Goal: Find contact information: Find contact information

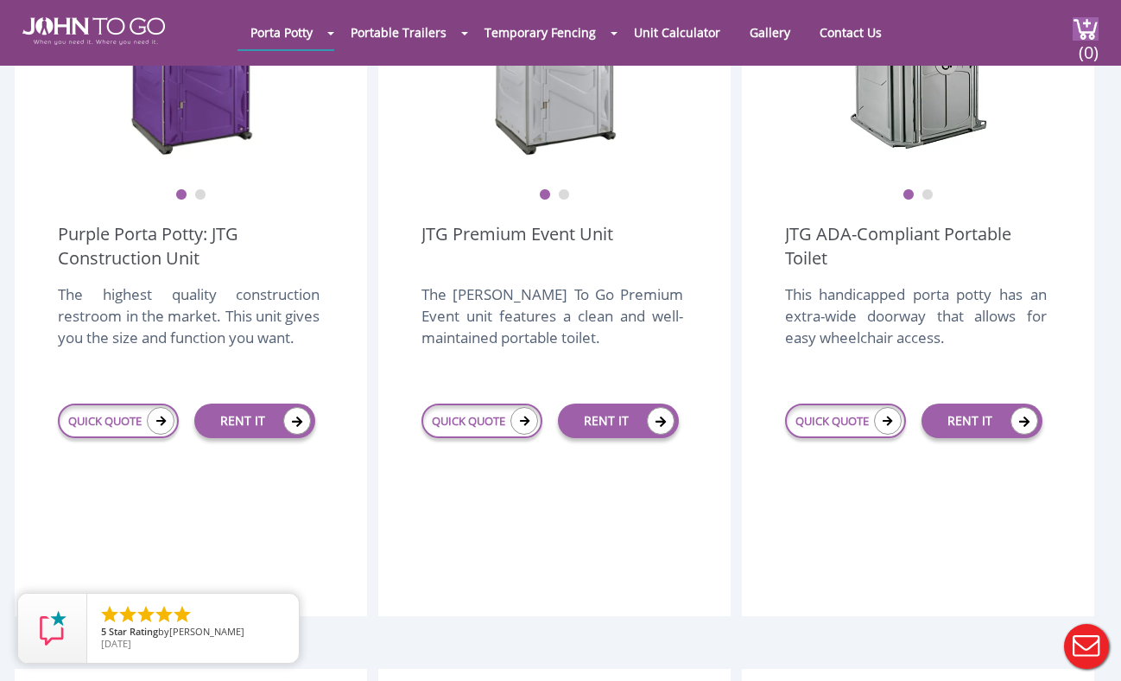
scroll to position [632, 0]
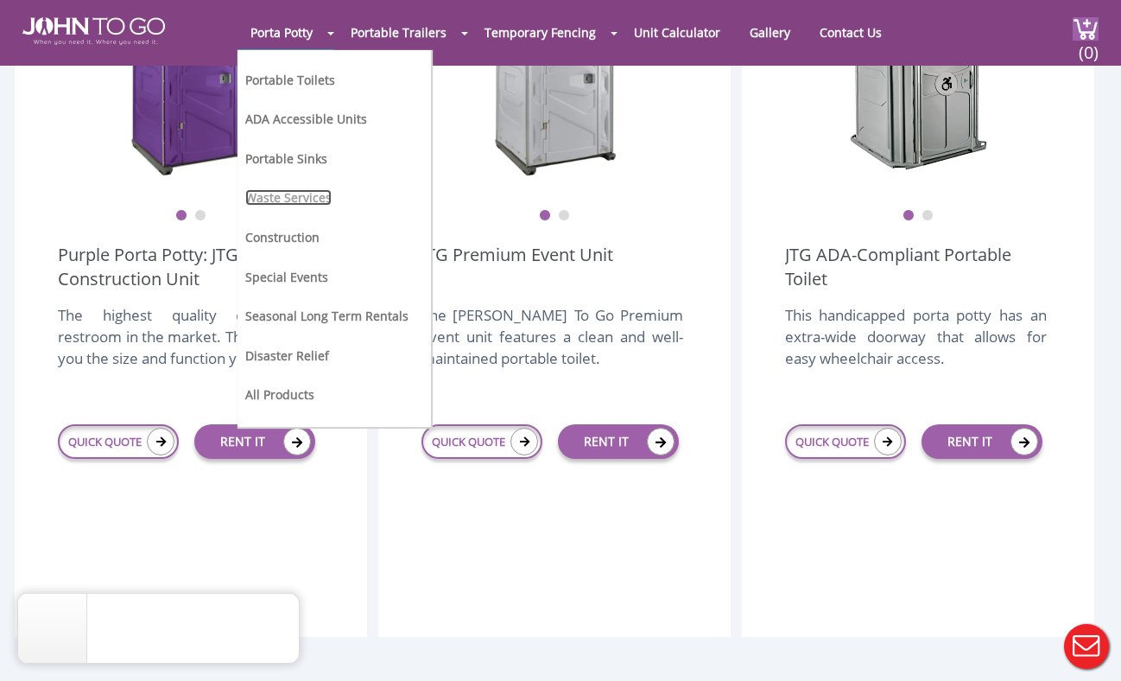
click at [304, 197] on link "Waste Services" at bounding box center [288, 197] width 86 height 16
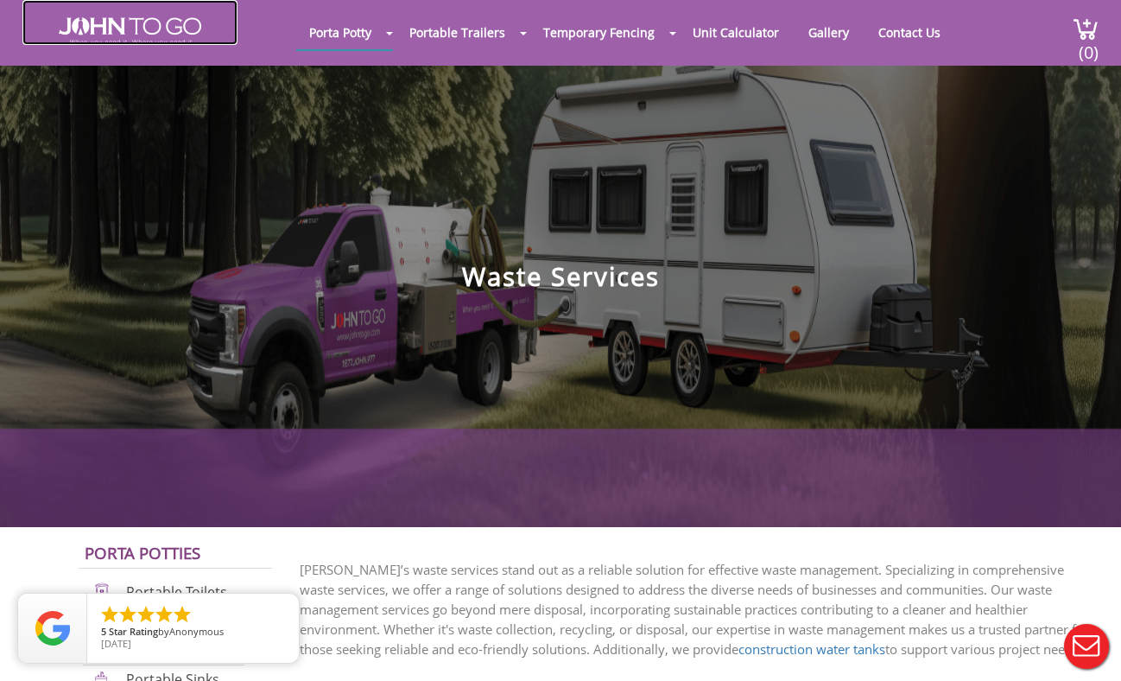
click at [185, 21] on img at bounding box center [130, 31] width 143 height 28
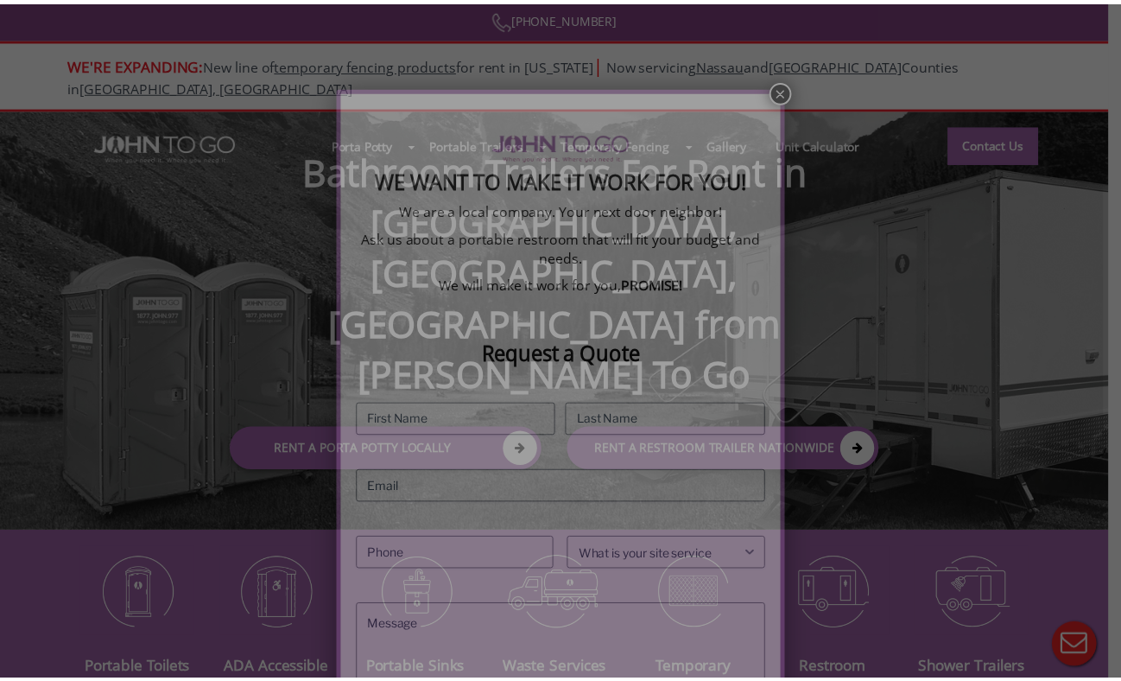
scroll to position [132, 0]
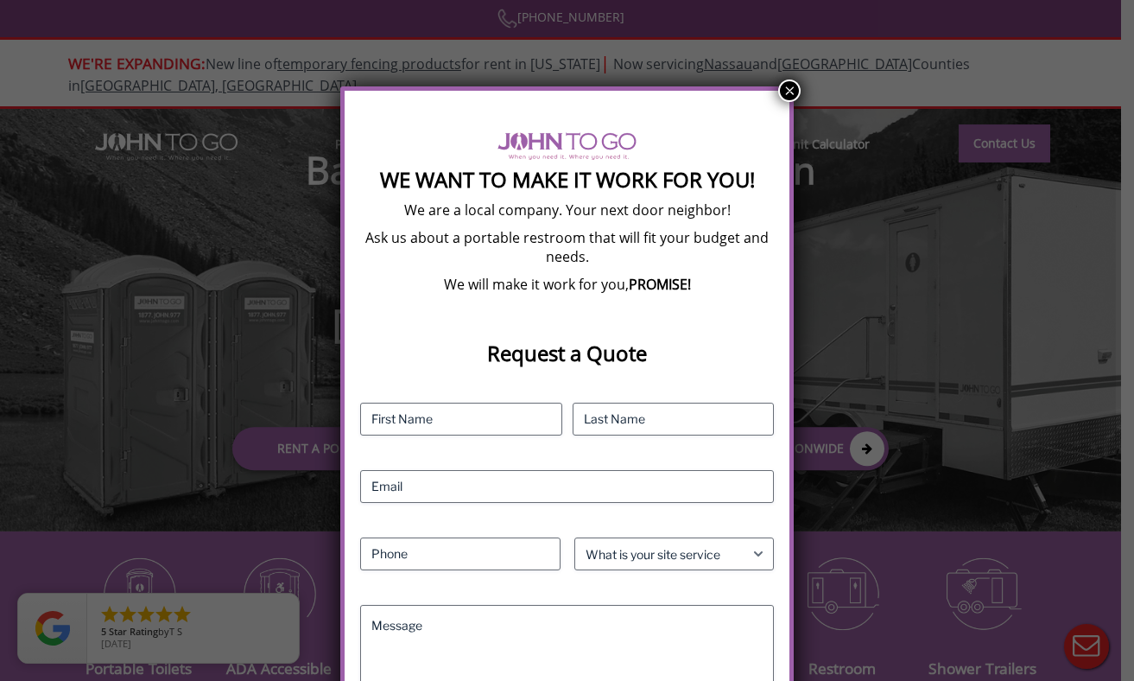
click at [789, 89] on button "×" at bounding box center [789, 90] width 22 height 22
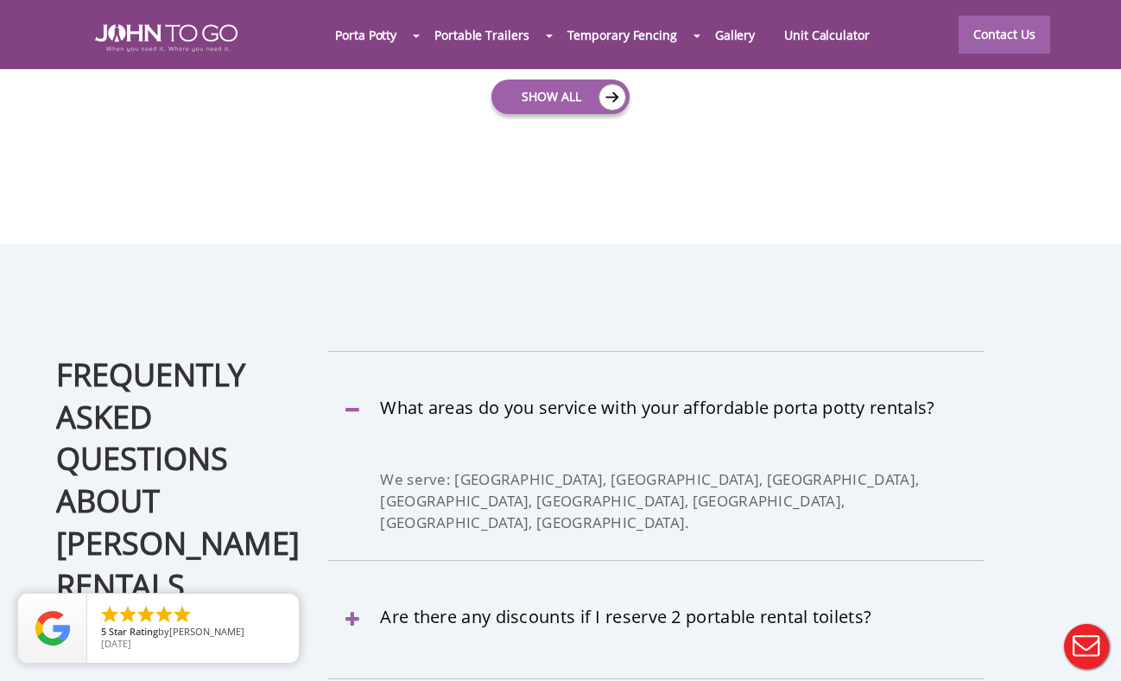
scroll to position [4837, 0]
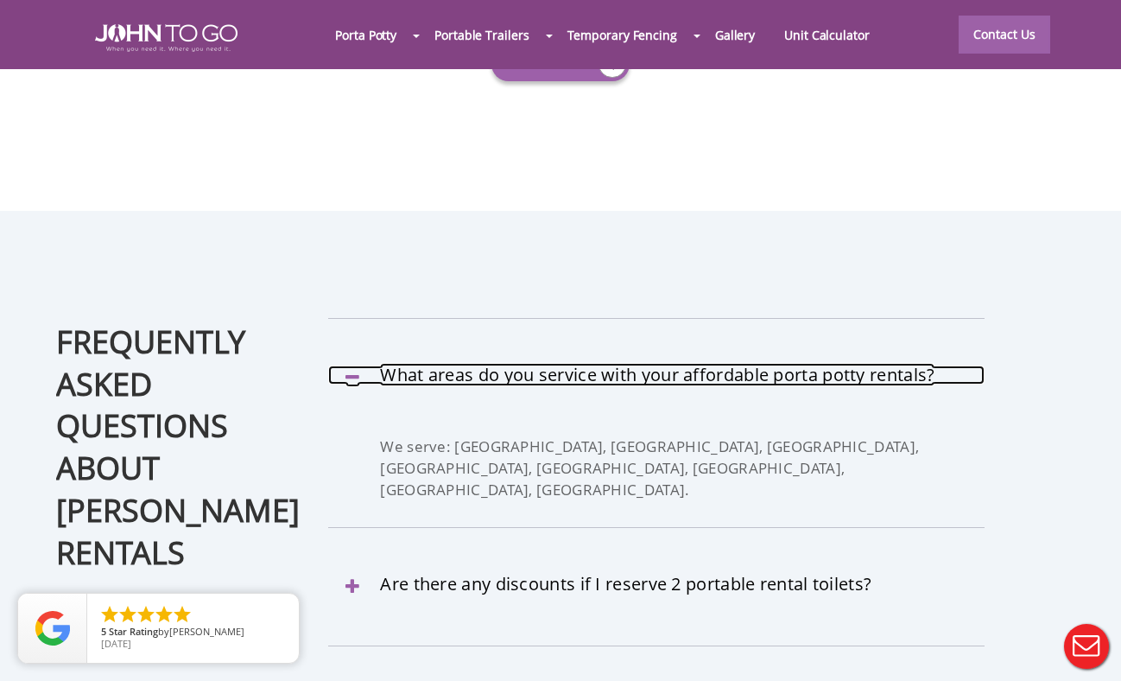
click at [351, 365] on link "What areas do you service with your affordable porta potty rentals?" at bounding box center [656, 374] width 656 height 19
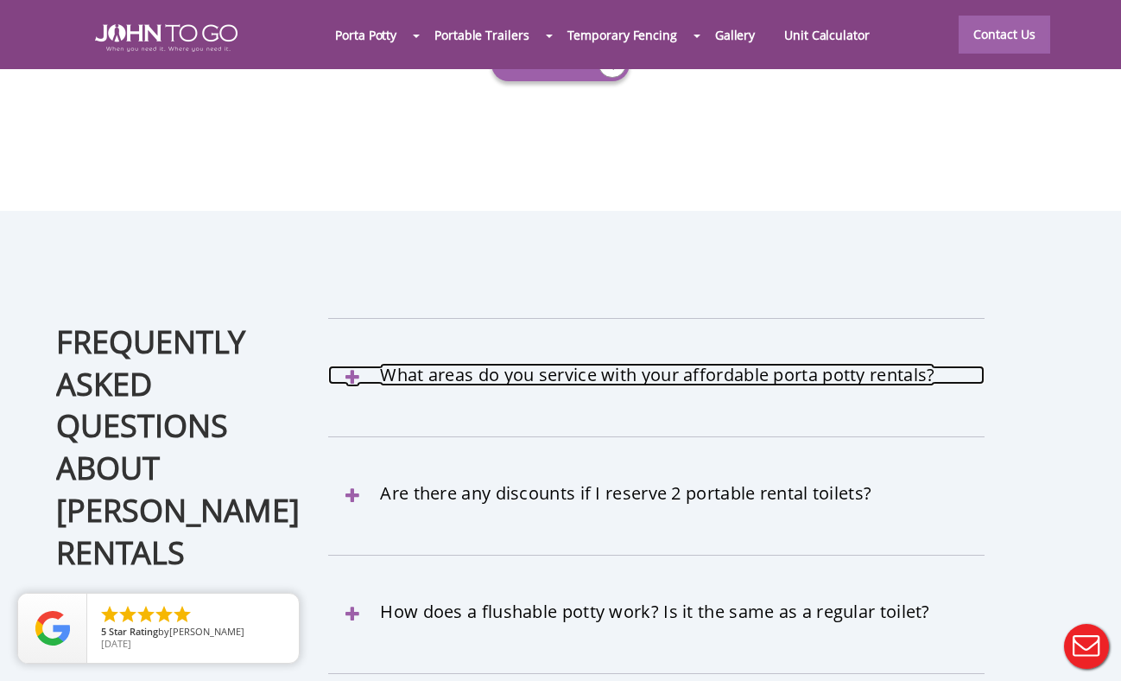
click at [355, 365] on link "What areas do you service with your affordable porta potty rentals?" at bounding box center [656, 374] width 656 height 19
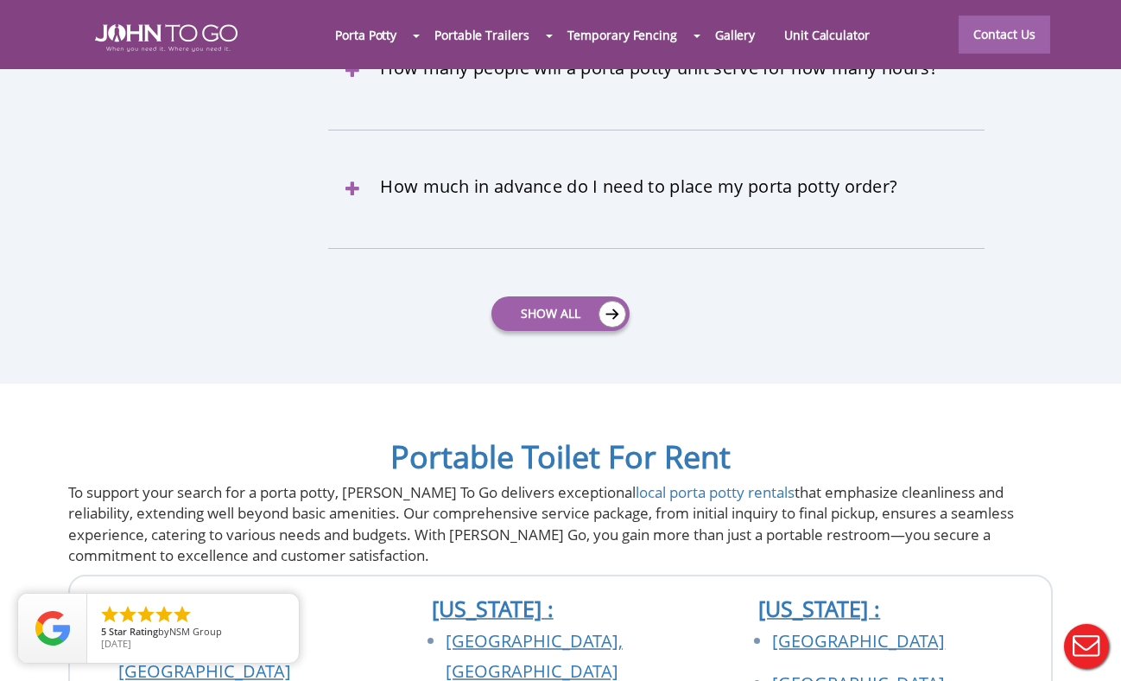
scroll to position [5699, 0]
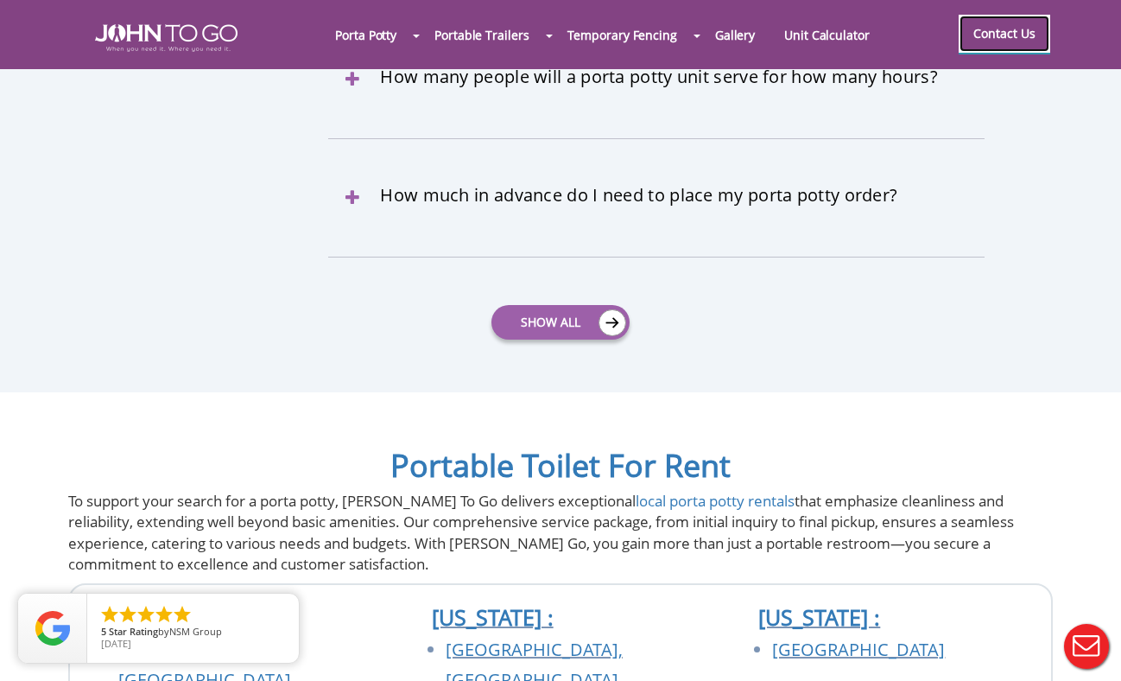
click at [1038, 23] on link "Contact Us" at bounding box center [1005, 34] width 92 height 38
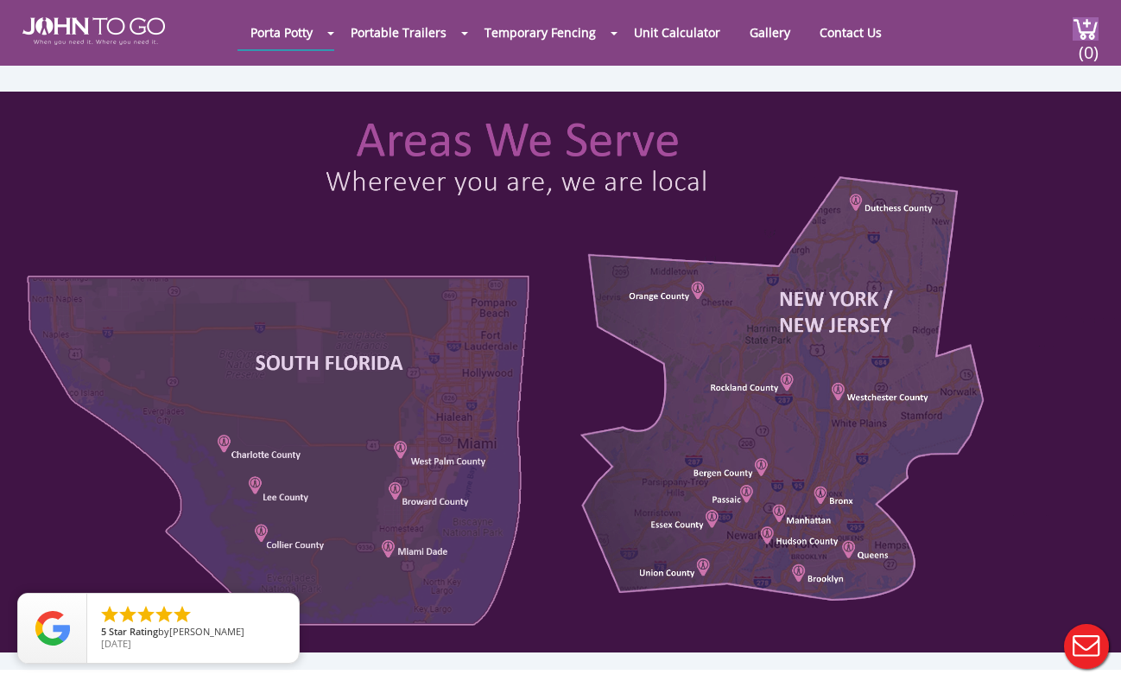
scroll to position [777, 0]
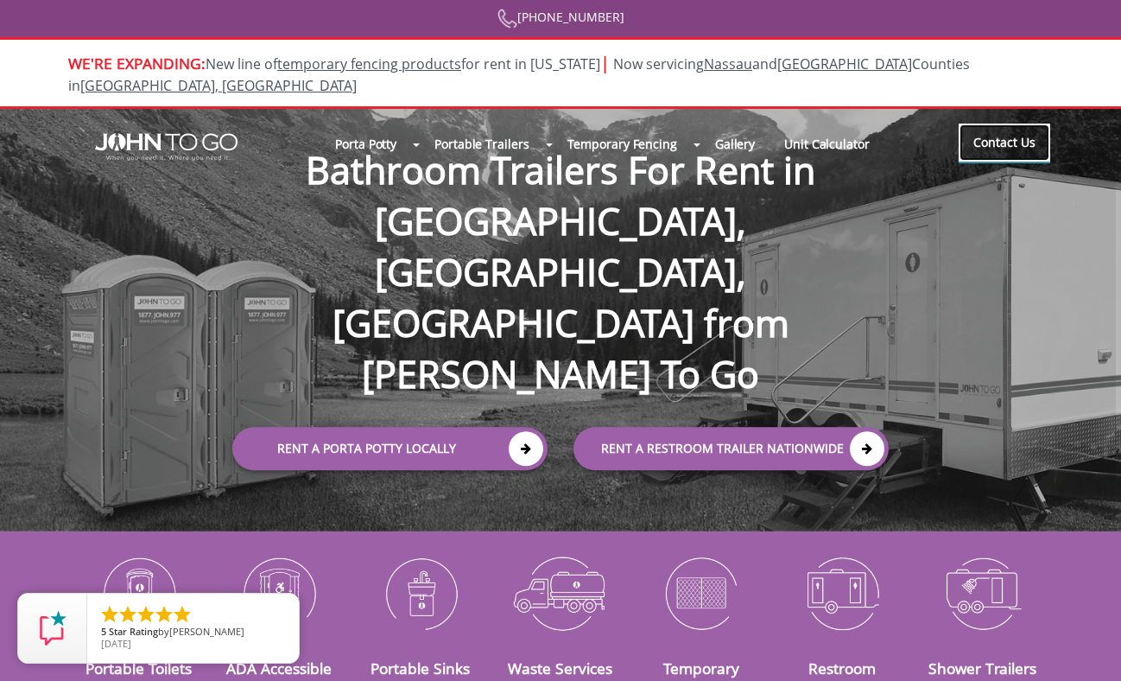
click at [978, 124] on link "Contact Us" at bounding box center [1005, 143] width 92 height 38
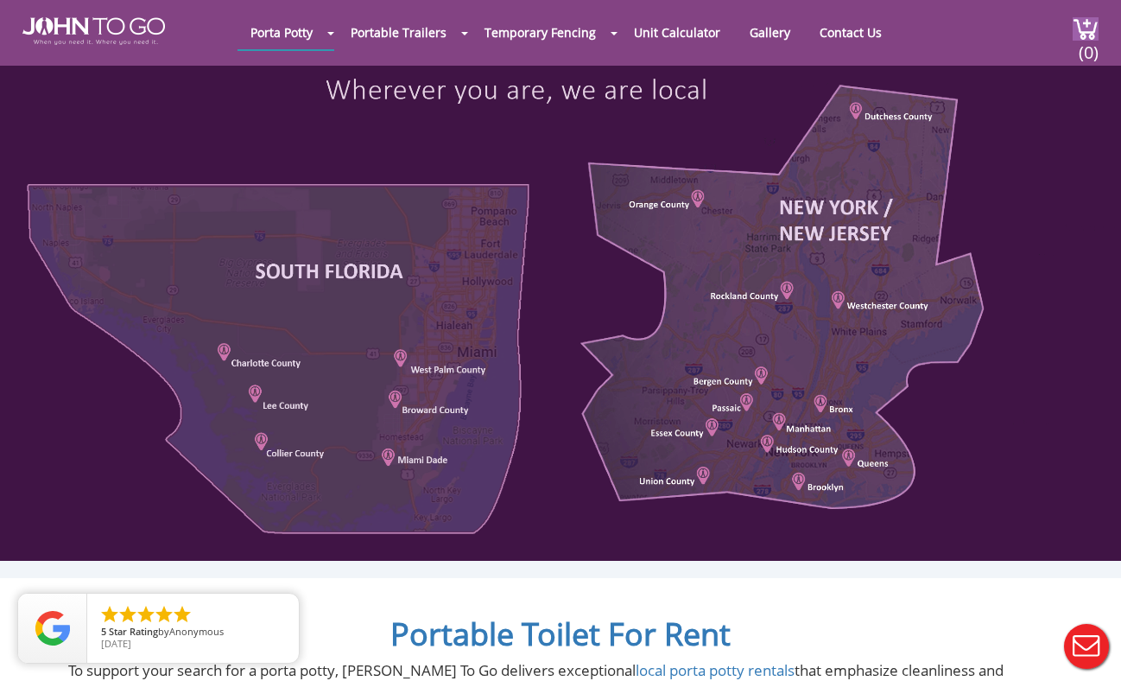
scroll to position [777, 0]
